Goal: Information Seeking & Learning: Learn about a topic

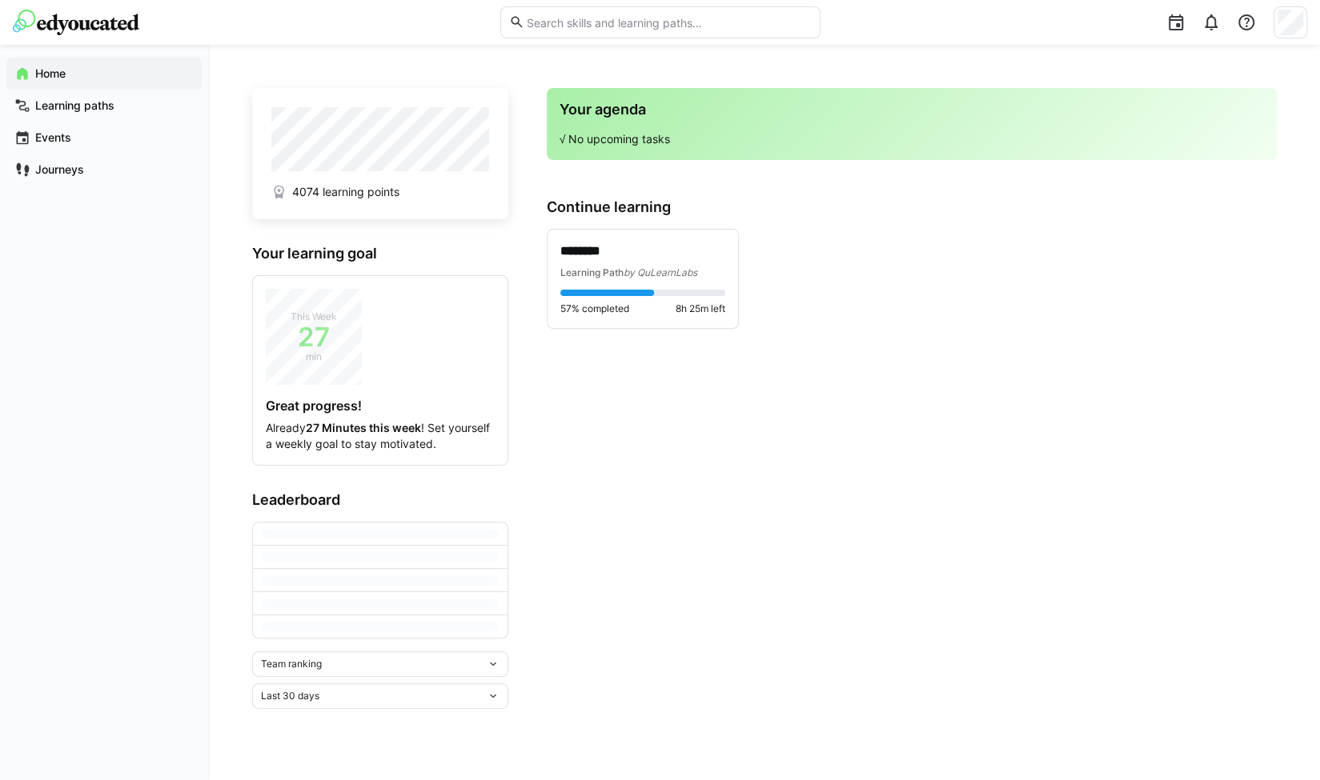
click at [367, 659] on div "Team ranking" at bounding box center [374, 664] width 226 height 11
click at [336, 721] on div "Individual ranking" at bounding box center [379, 721] width 237 height 13
click at [351, 732] on div "Last 30 days" at bounding box center [374, 731] width 226 height 11
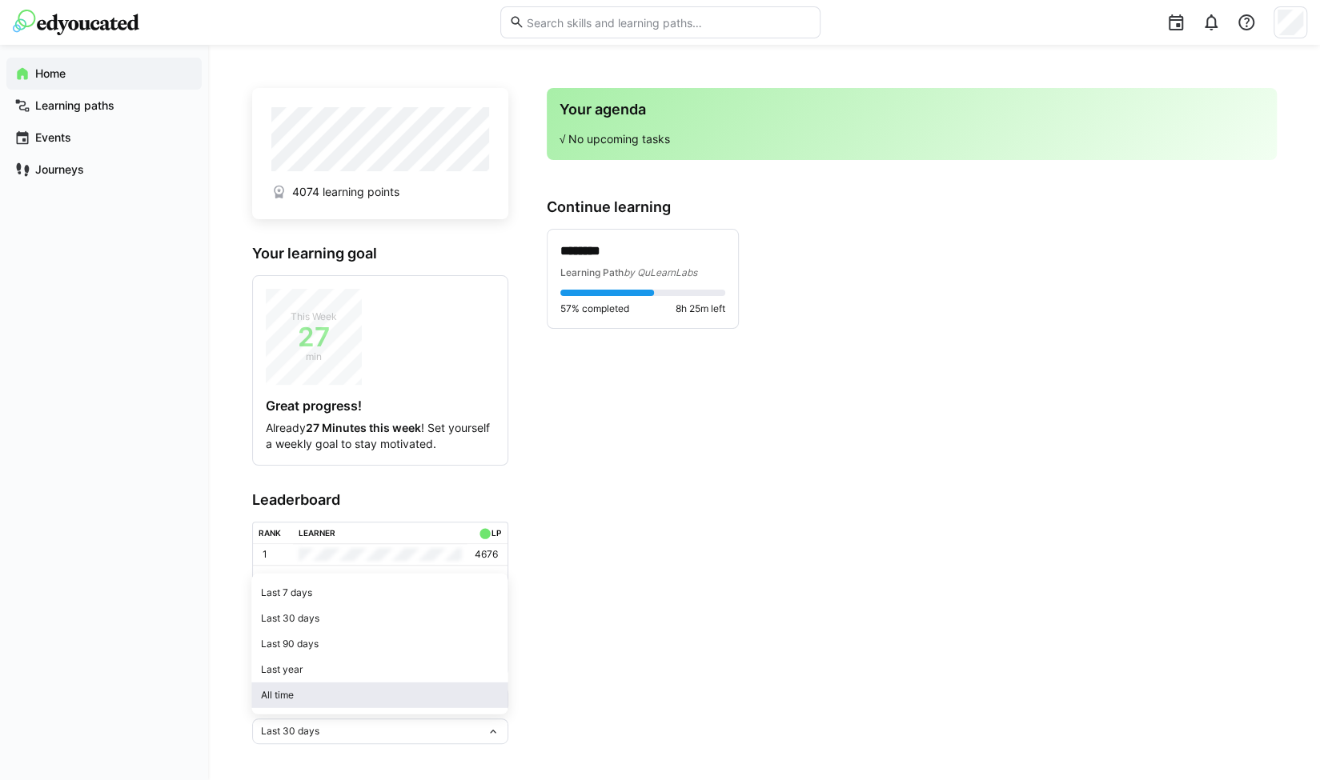
click at [339, 687] on span "All time" at bounding box center [379, 696] width 256 height 26
click at [644, 271] on span "by QuLearnLabs" at bounding box center [661, 273] width 74 height 12
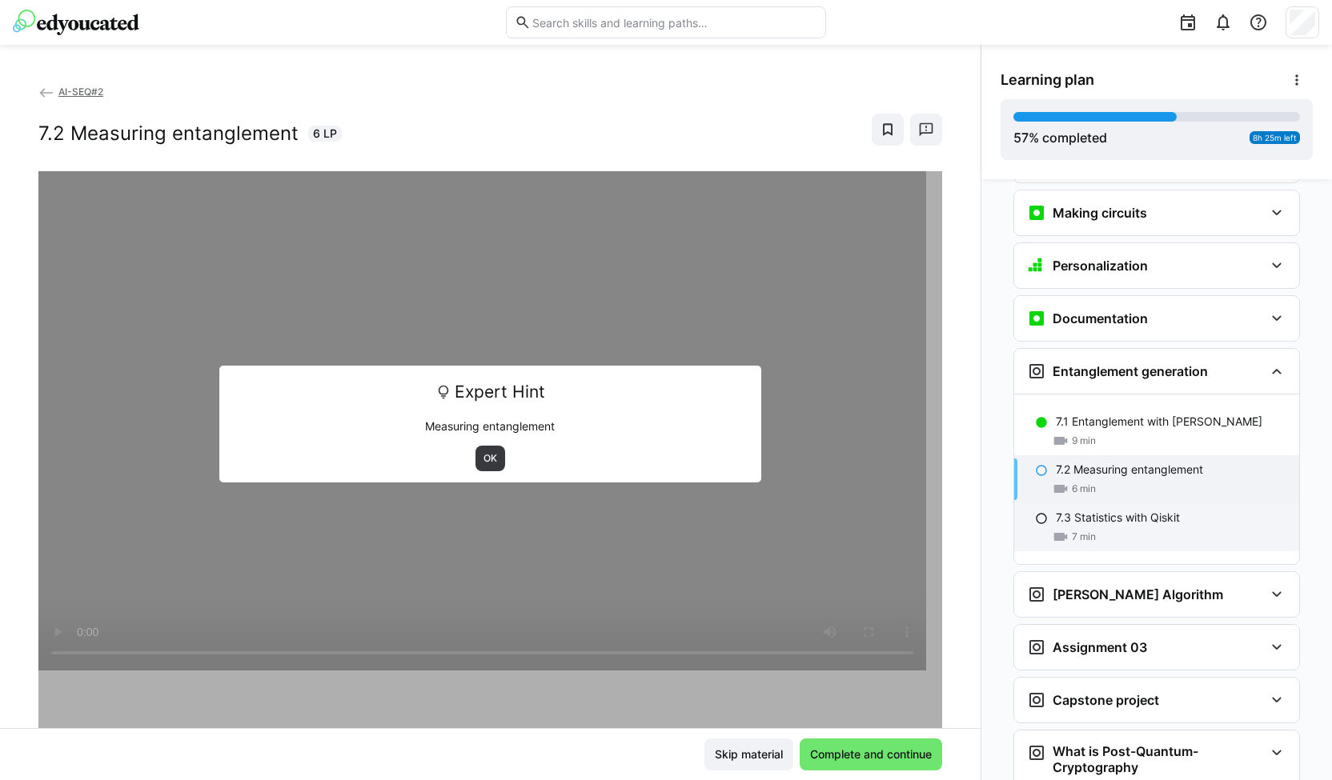
scroll to position [2344, 0]
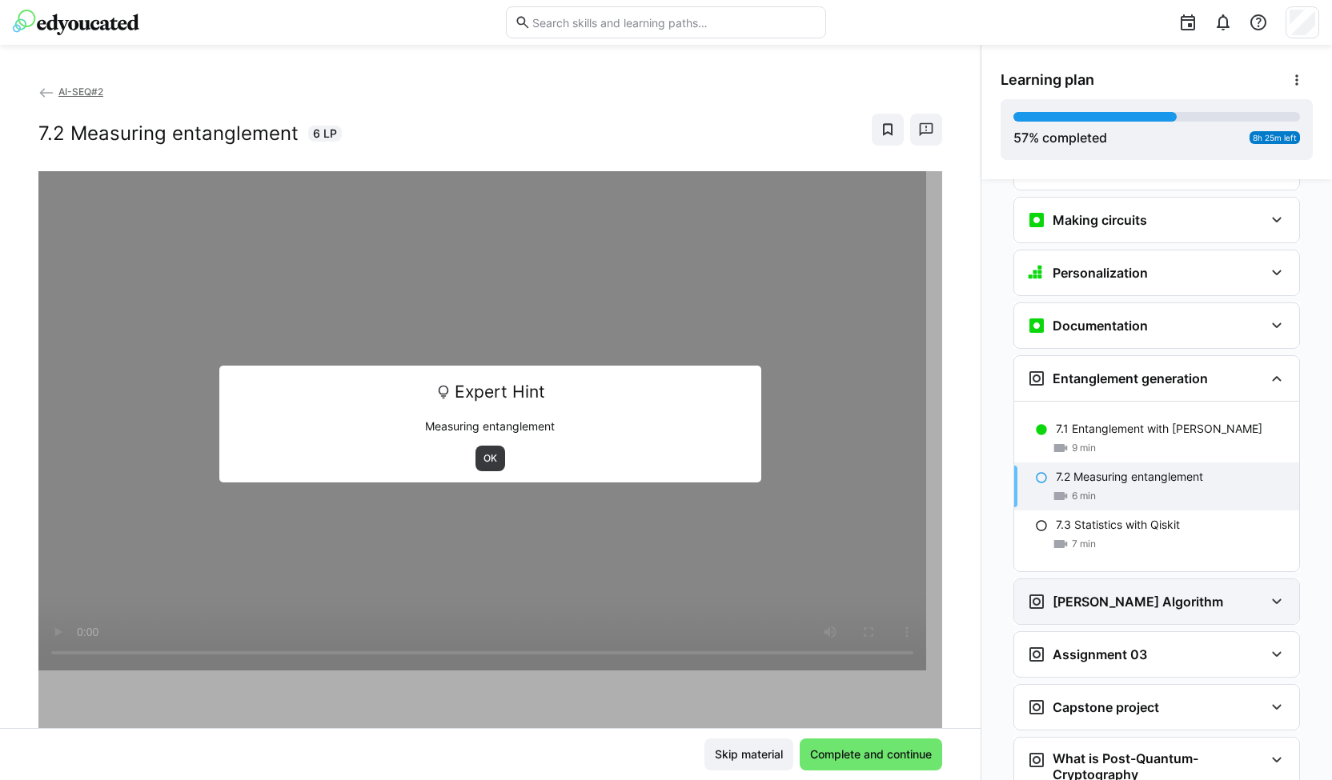
click at [1145, 592] on div "[PERSON_NAME] Algorithm" at bounding box center [1125, 601] width 196 height 19
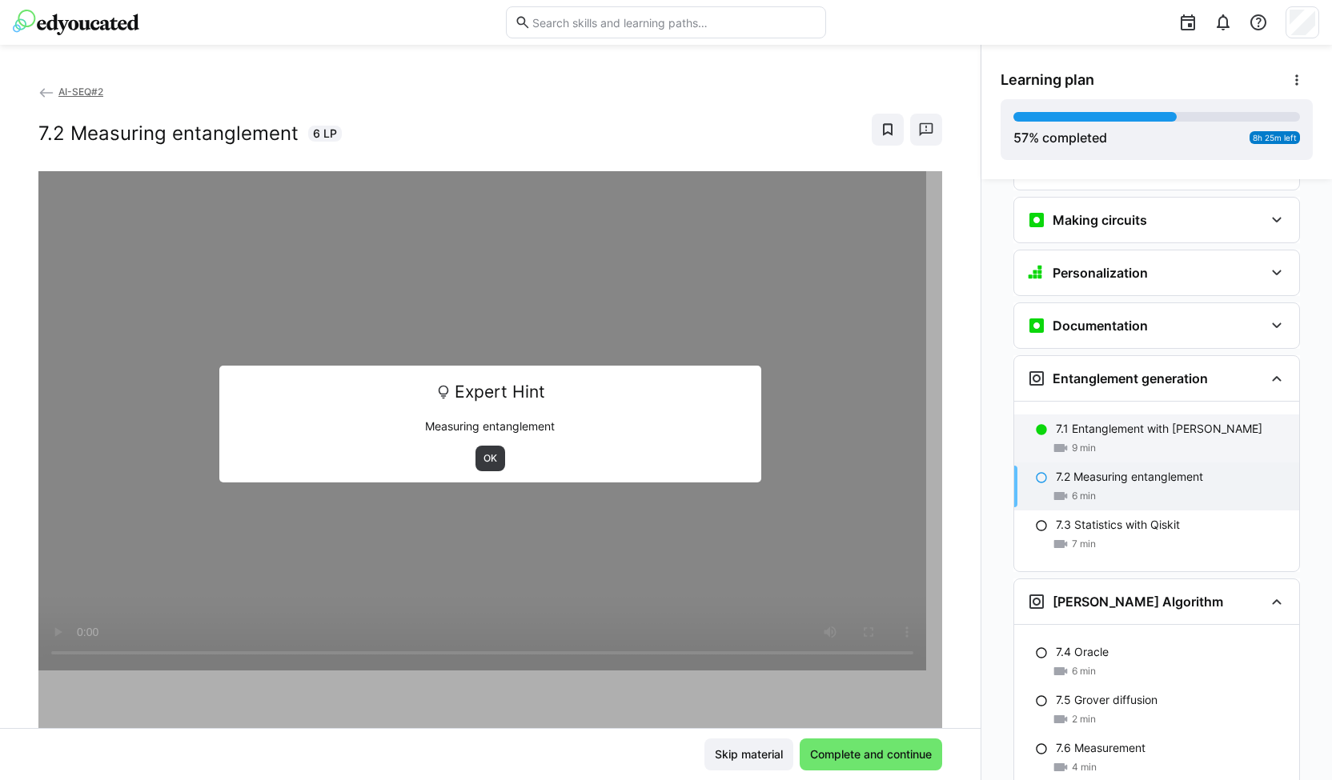
click at [1122, 440] on div "9 min" at bounding box center [1171, 448] width 231 height 16
